Goal: Task Accomplishment & Management: Use online tool/utility

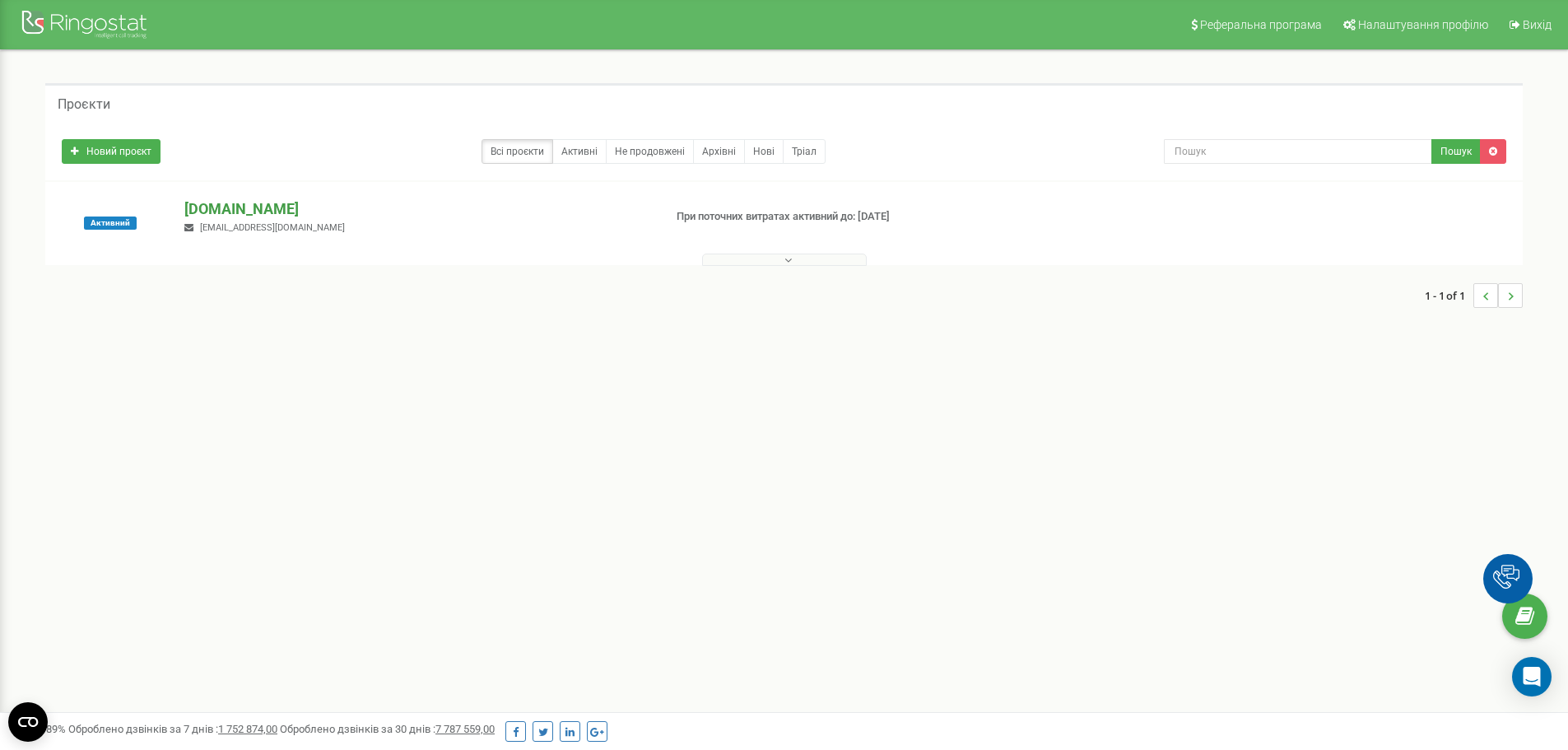
click at [222, 206] on p "[DOMAIN_NAME]" at bounding box center [417, 209] width 465 height 22
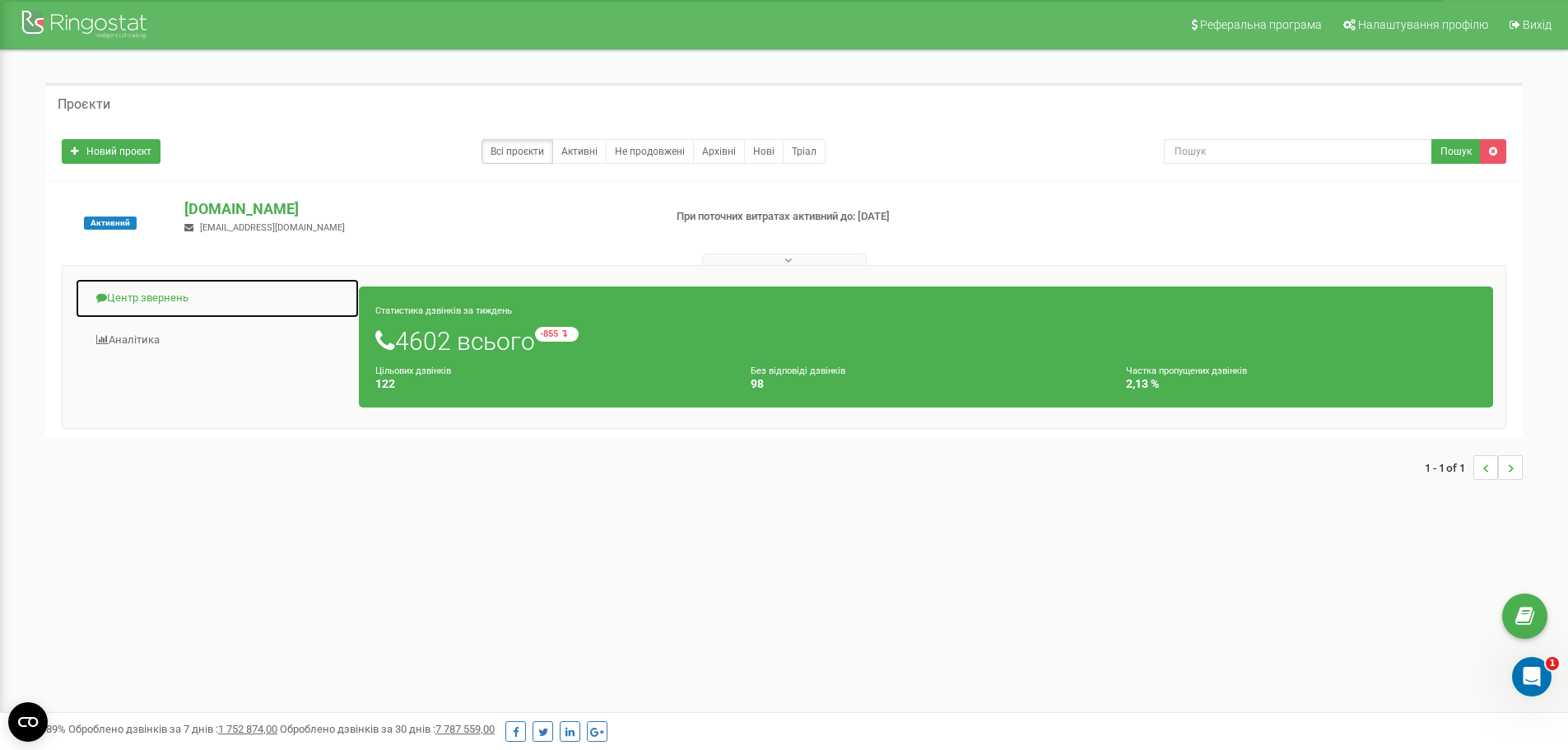
click at [160, 295] on link "Центр звернень" at bounding box center [217, 298] width 285 height 40
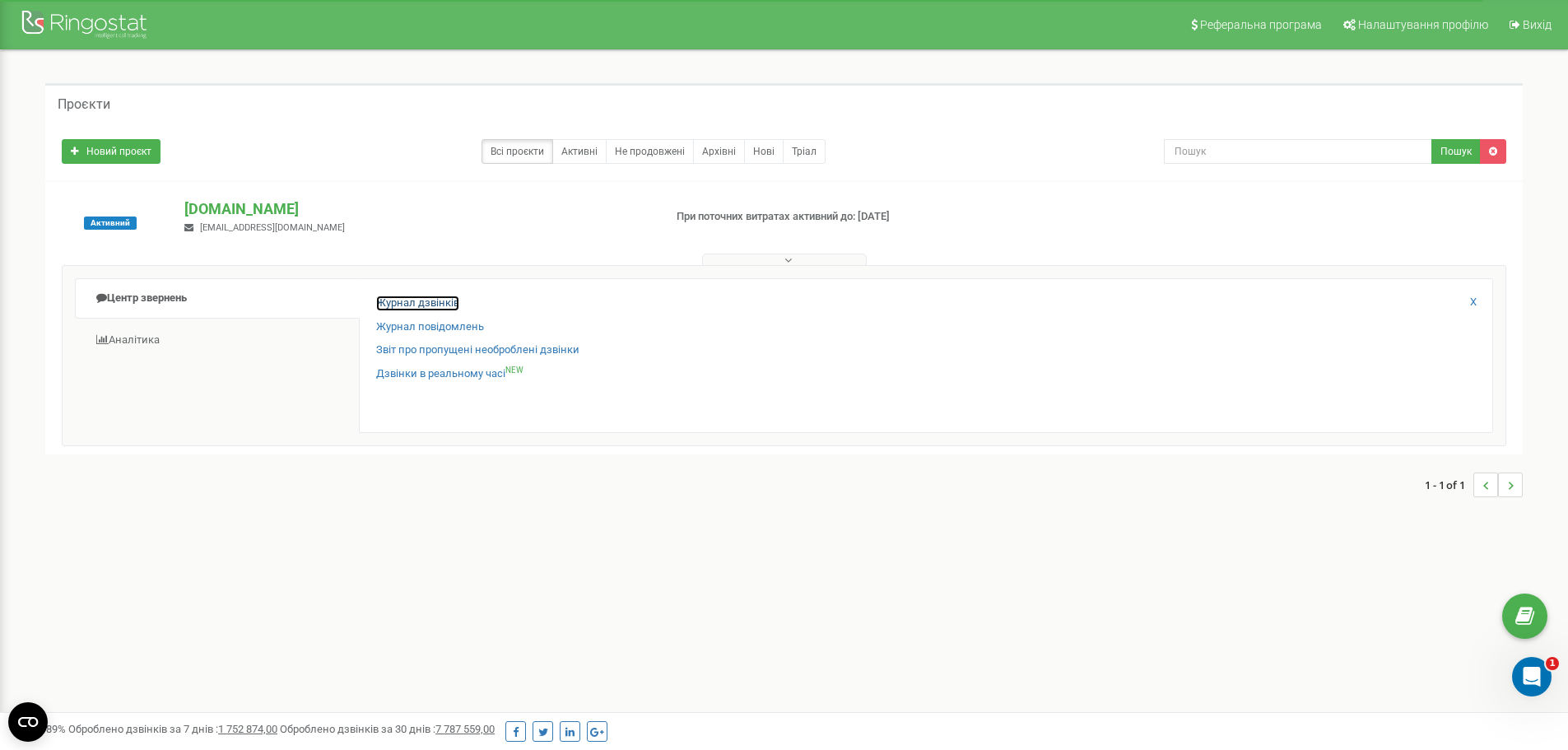
click at [400, 296] on link "Журнал дзвінків" at bounding box center [418, 303] width 84 height 15
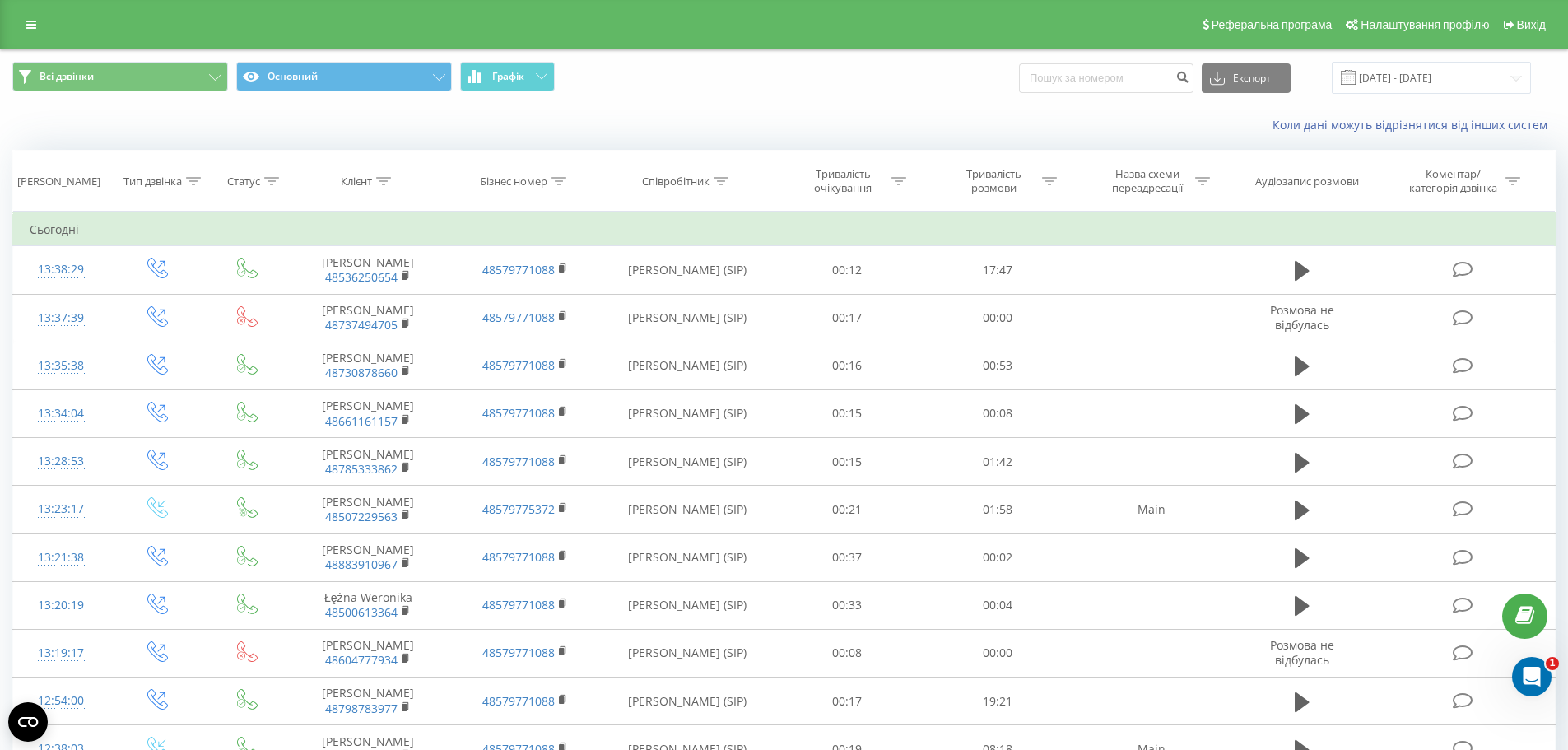
click at [1356, 76] on span at bounding box center [1349, 77] width 14 height 14
click at [1416, 75] on input "21.07.2025 - 21.08.2025" at bounding box center [1432, 78] width 199 height 32
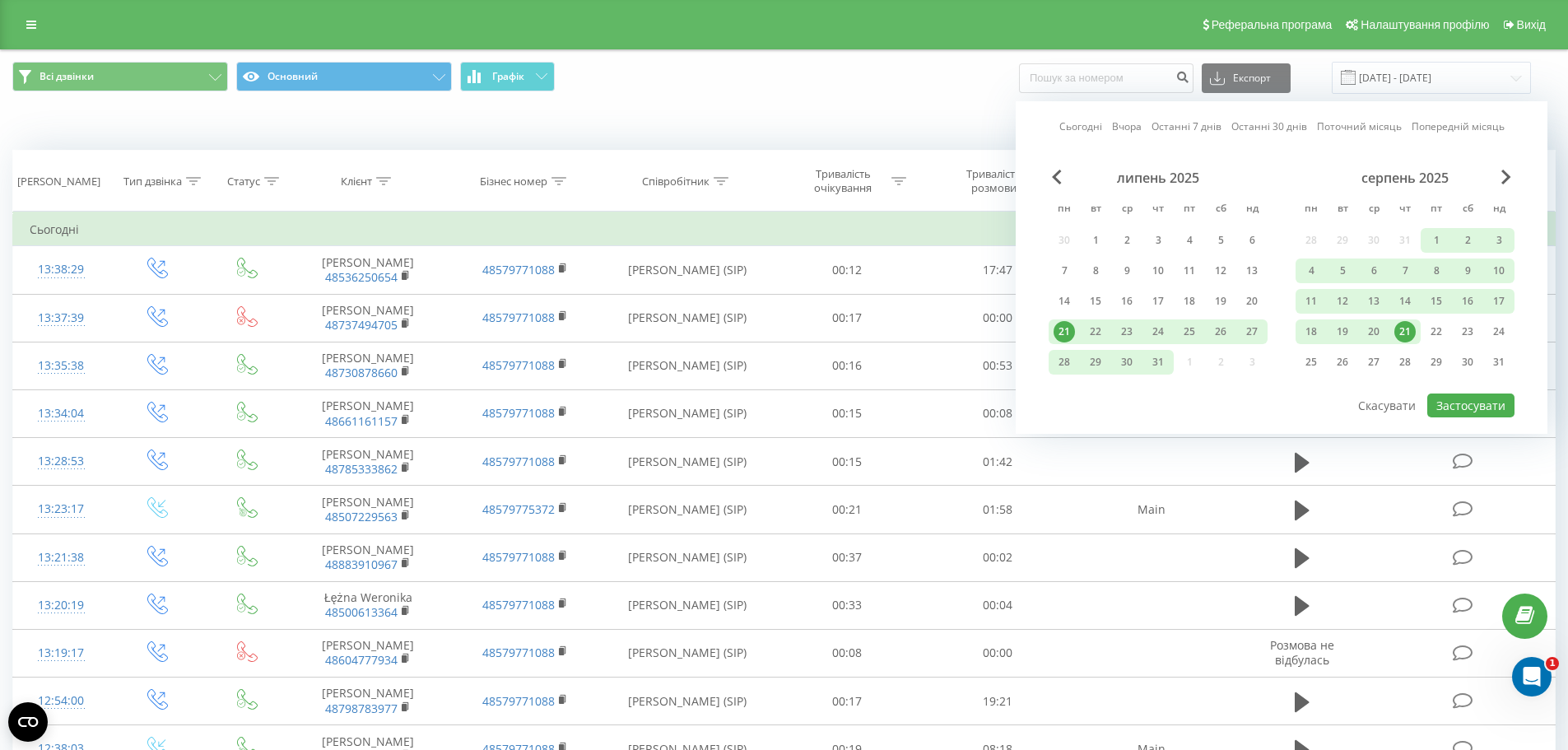
click at [1401, 334] on div "21" at bounding box center [1405, 331] width 22 height 22
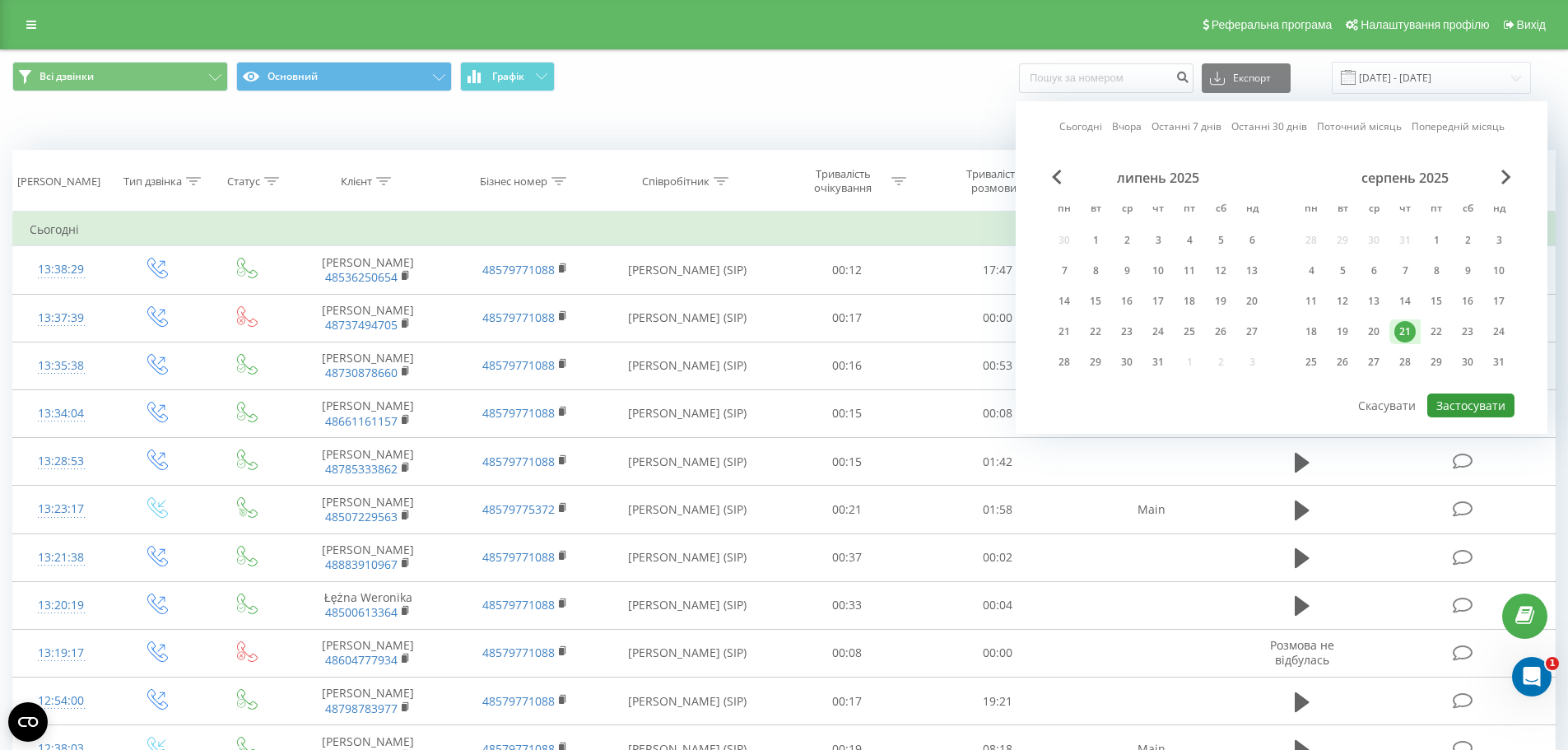
click at [1466, 401] on button "Застосувати" at bounding box center [1471, 405] width 87 height 24
type input "21.08.2025 - 21.08.2025"
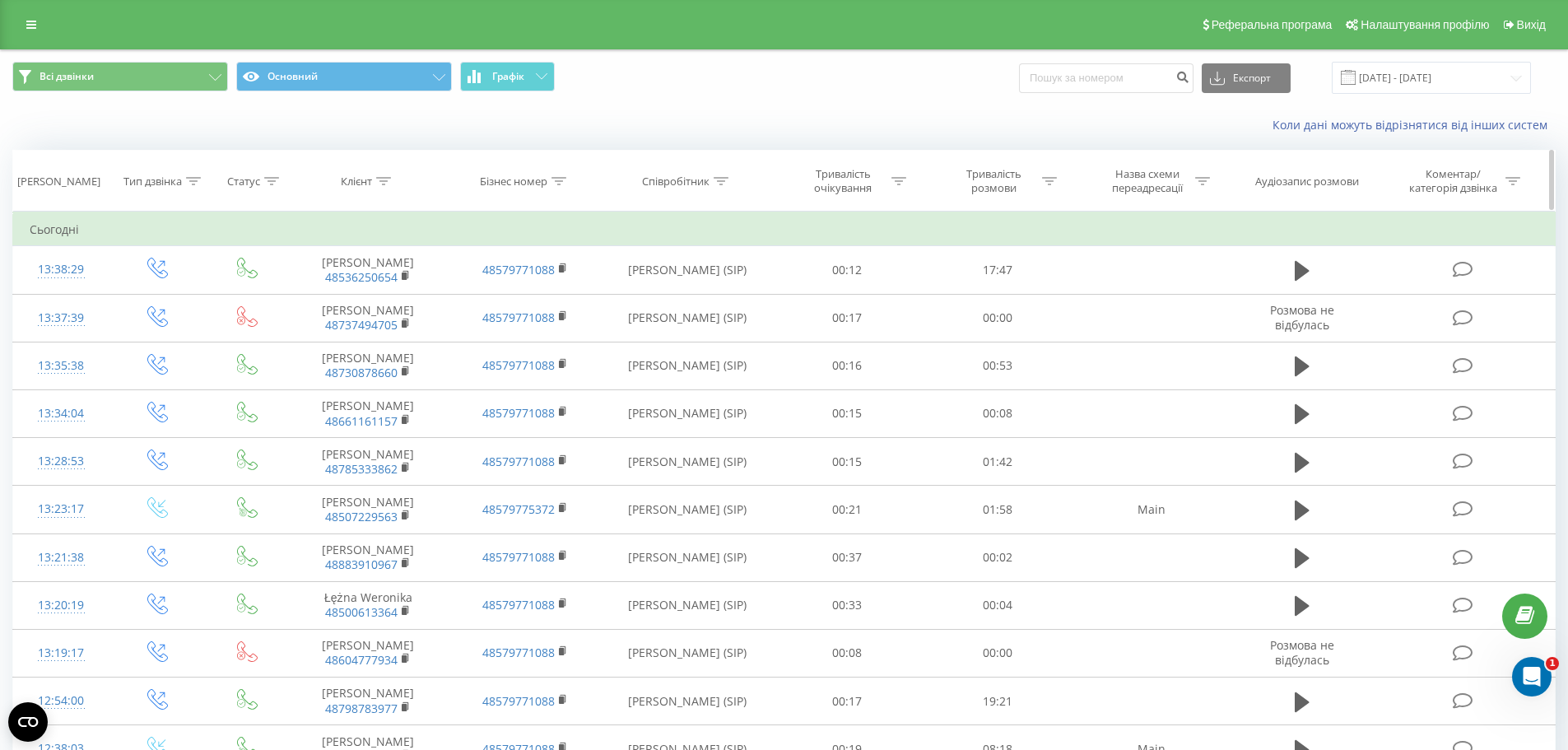
click at [1047, 179] on icon at bounding box center [1050, 181] width 14 height 8
click at [1026, 264] on div at bounding box center [988, 260] width 117 height 15
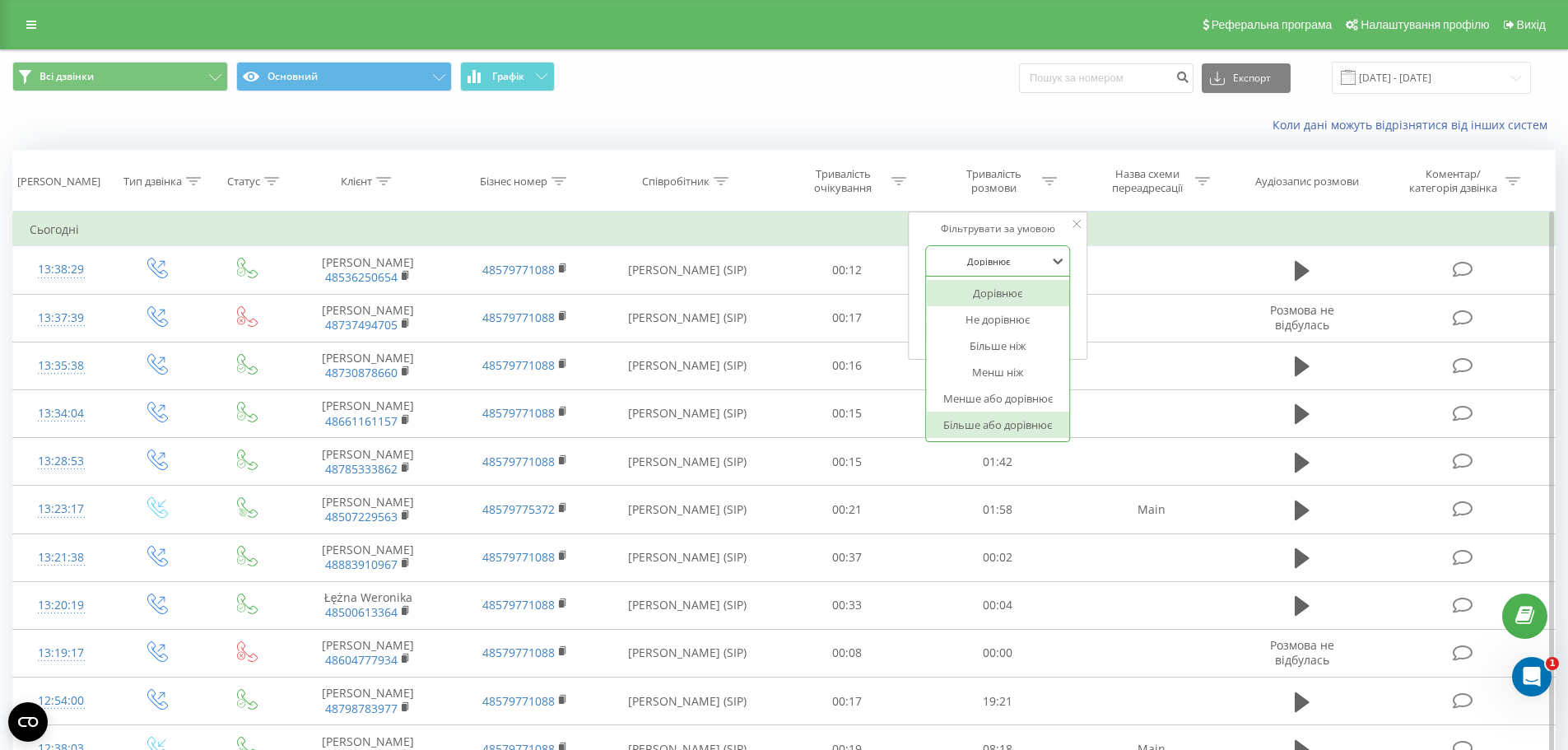
click at [987, 429] on div "Більше або дорівнює" at bounding box center [997, 424] width 143 height 26
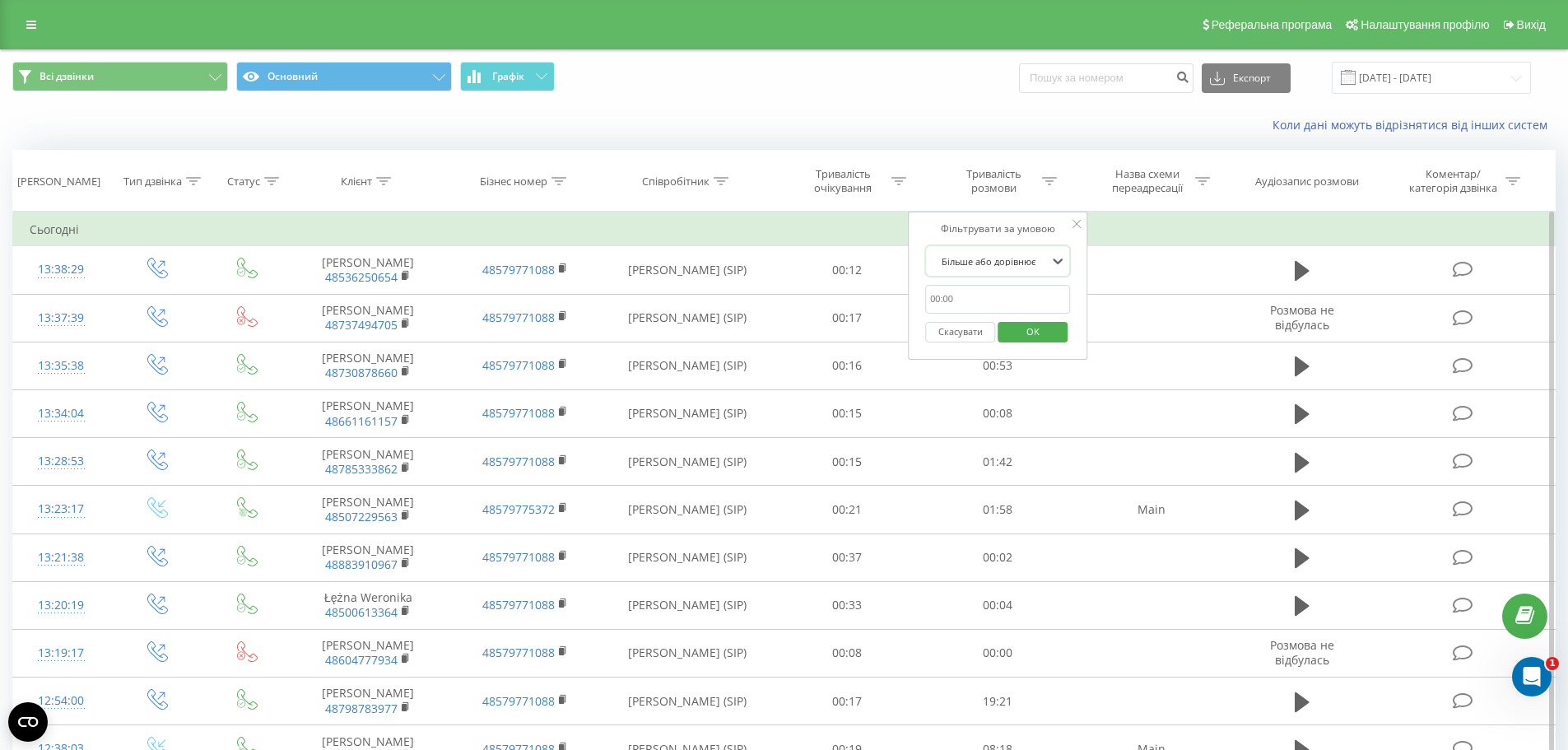
click at [994, 295] on input "text" at bounding box center [997, 299] width 145 height 29
type input ":20"
click at [1041, 337] on span "OK" at bounding box center [1032, 331] width 46 height 25
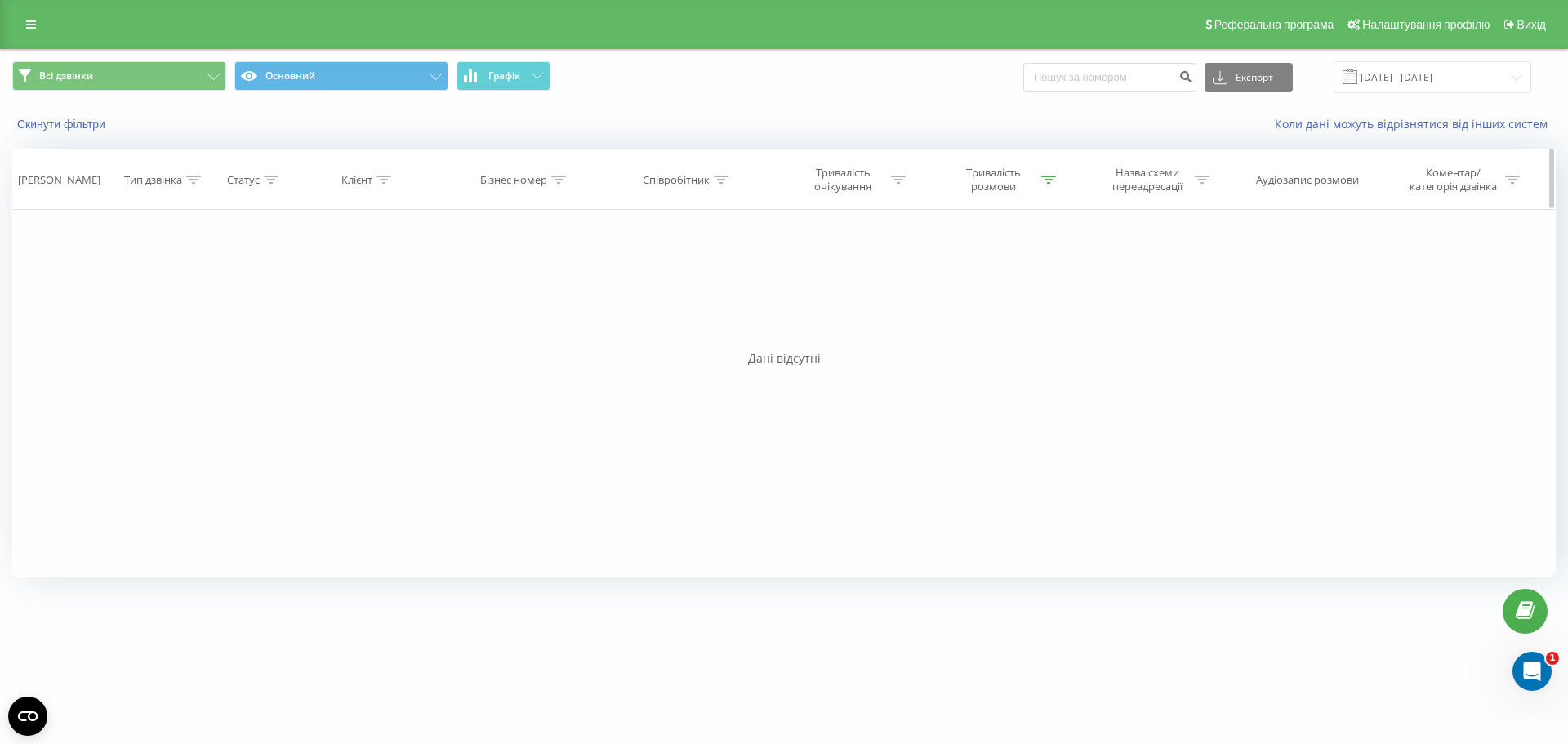
click at [1046, 189] on div "Тривалість розмови" at bounding box center [1003, 179] width 106 height 28
click at [984, 293] on input ":20" at bounding box center [997, 297] width 144 height 29
drag, startPoint x: 925, startPoint y: 305, endPoint x: 868, endPoint y: 316, distance: 58.1
click at [868, 316] on div "Фільтрувати за умовою Дорівнює Введіть значення Скасувати OK Фільтрувати за умо…" at bounding box center [784, 393] width 1544 height 367
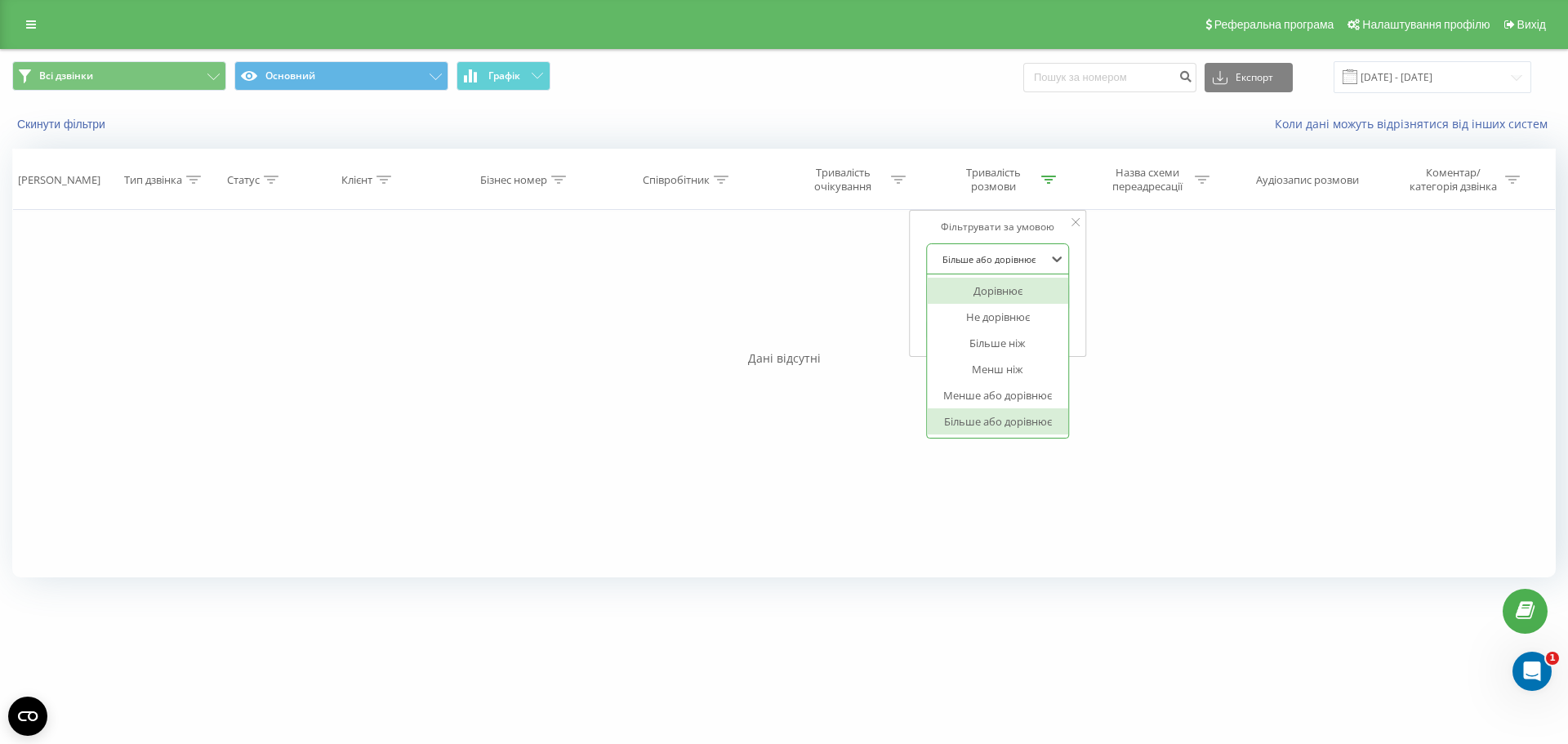
click at [957, 258] on div at bounding box center [989, 258] width 116 height 15
click at [1029, 424] on div "Більше або дорівнює" at bounding box center [997, 421] width 142 height 26
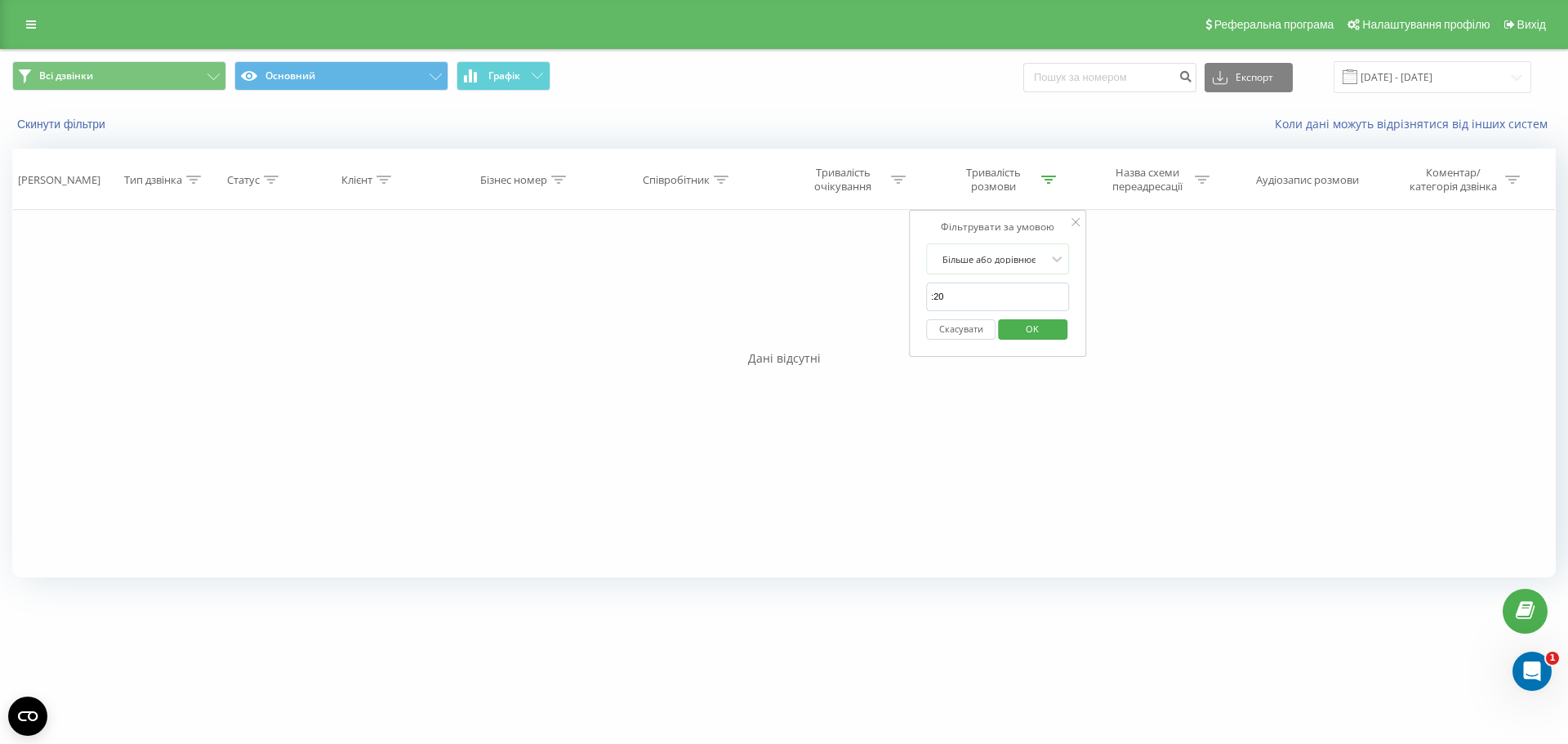
click at [1051, 296] on input ":20" at bounding box center [997, 297] width 144 height 29
drag, startPoint x: 964, startPoint y: 301, endPoint x: 884, endPoint y: 302, distance: 80.0
click at [884, 302] on div "Фільтрувати за умовою Дорівнює Введіть значення Скасувати OK Фільтрувати за умо…" at bounding box center [784, 393] width 1544 height 367
click at [989, 288] on input "text" at bounding box center [997, 297] width 144 height 29
type input "00:20"
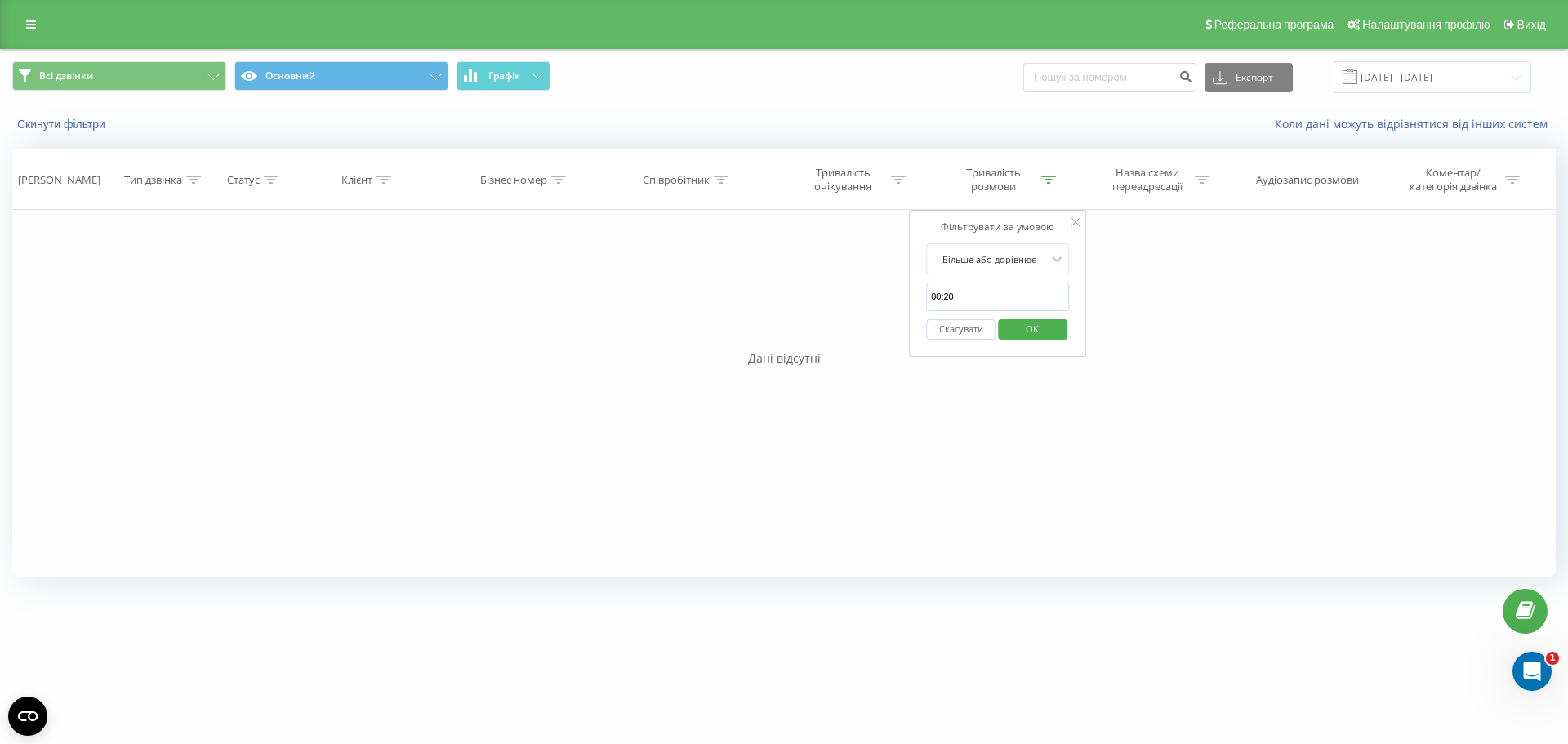
click at [1041, 324] on span "OK" at bounding box center [1031, 329] width 45 height 25
